Goal: Transaction & Acquisition: Purchase product/service

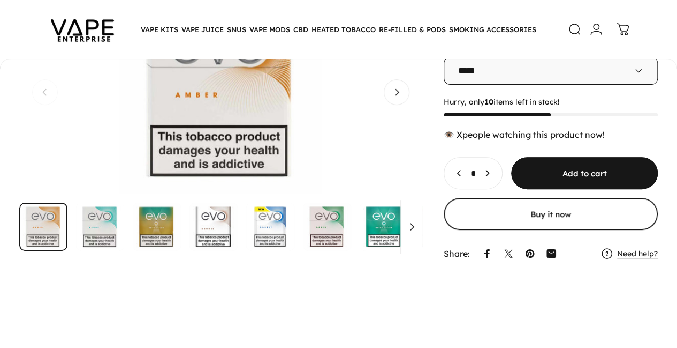
scroll to position [104, 0]
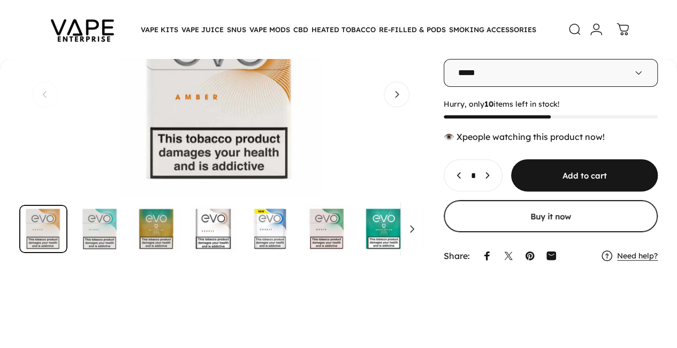
click at [213, 232] on img "Go to item" at bounding box center [214, 229] width 48 height 48
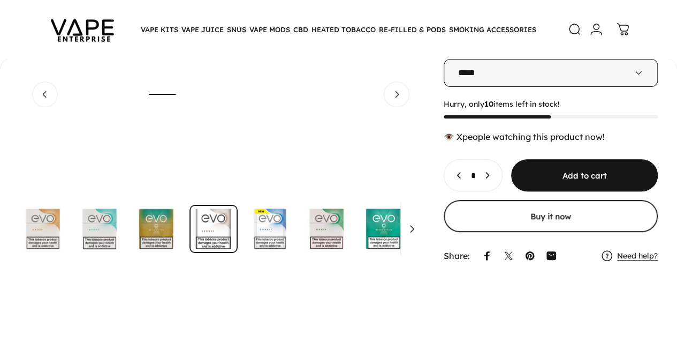
scroll to position [0, 890]
click at [311, 233] on img "Go to item" at bounding box center [327, 229] width 48 height 48
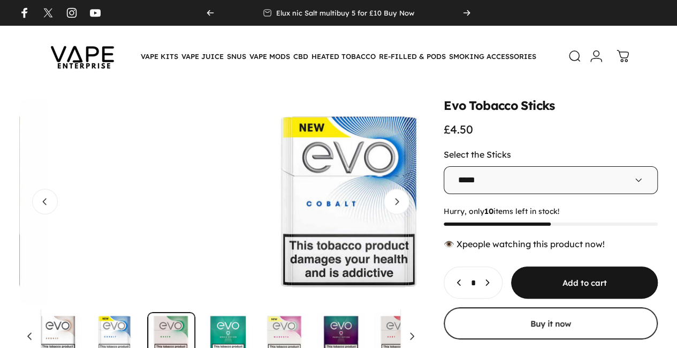
scroll to position [0, 160]
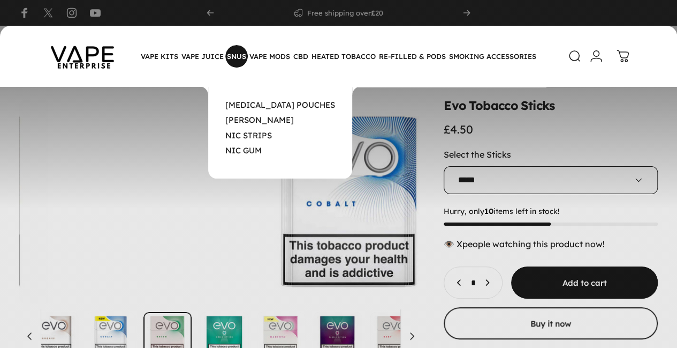
click at [242, 59] on magnet-element "SNUS SNUS" at bounding box center [236, 56] width 22 height 22
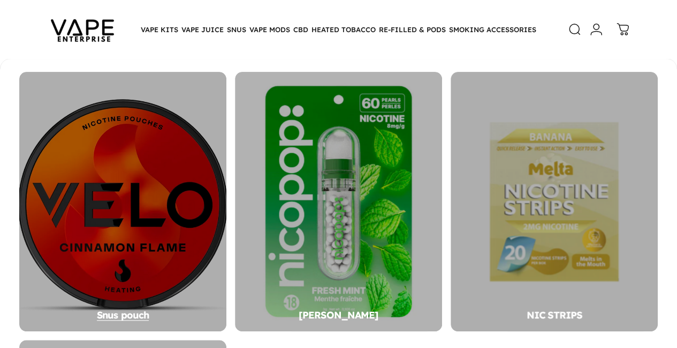
scroll to position [158, 0]
click at [92, 204] on div "Snus pouch" at bounding box center [122, 201] width 207 height 259
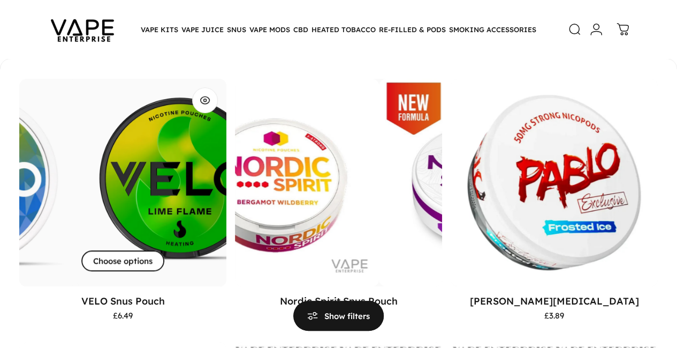
scroll to position [104, 0]
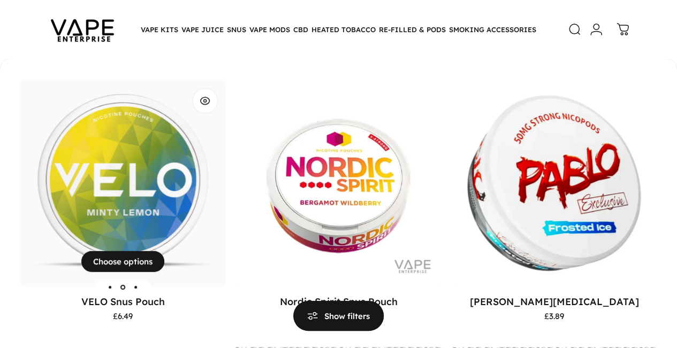
click at [87, 210] on img "VELO Snus Pouch" at bounding box center [123, 182] width 207 height 207
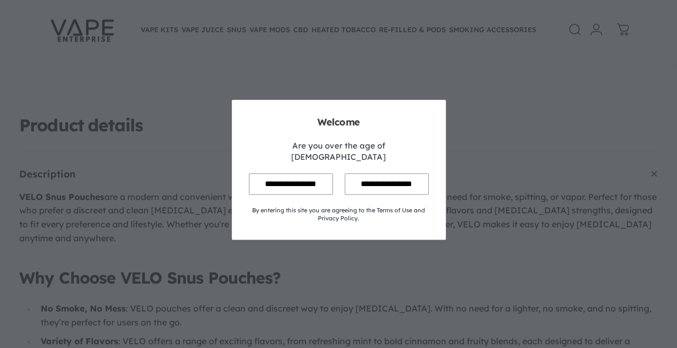
scroll to position [458, 0]
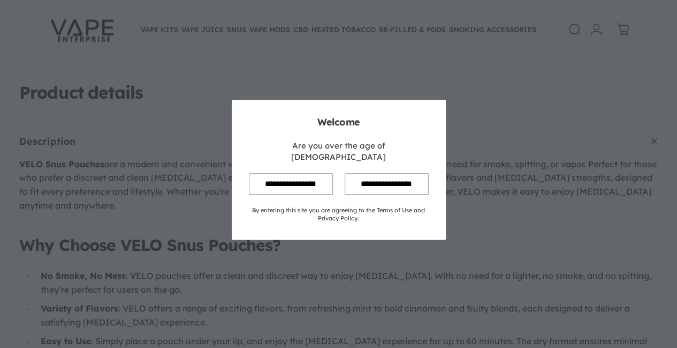
click at [281, 182] on input "**********" at bounding box center [291, 183] width 84 height 21
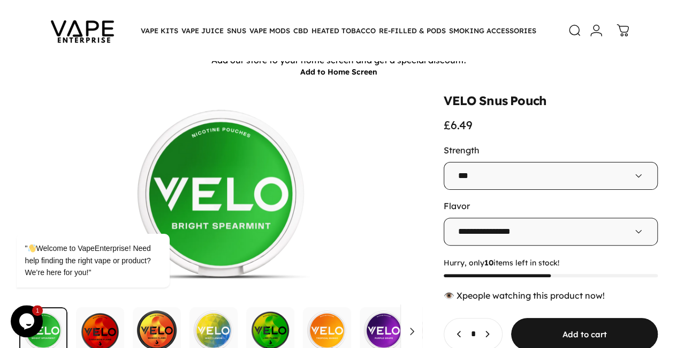
scroll to position [54, 0]
